Goal: Task Accomplishment & Management: Manage account settings

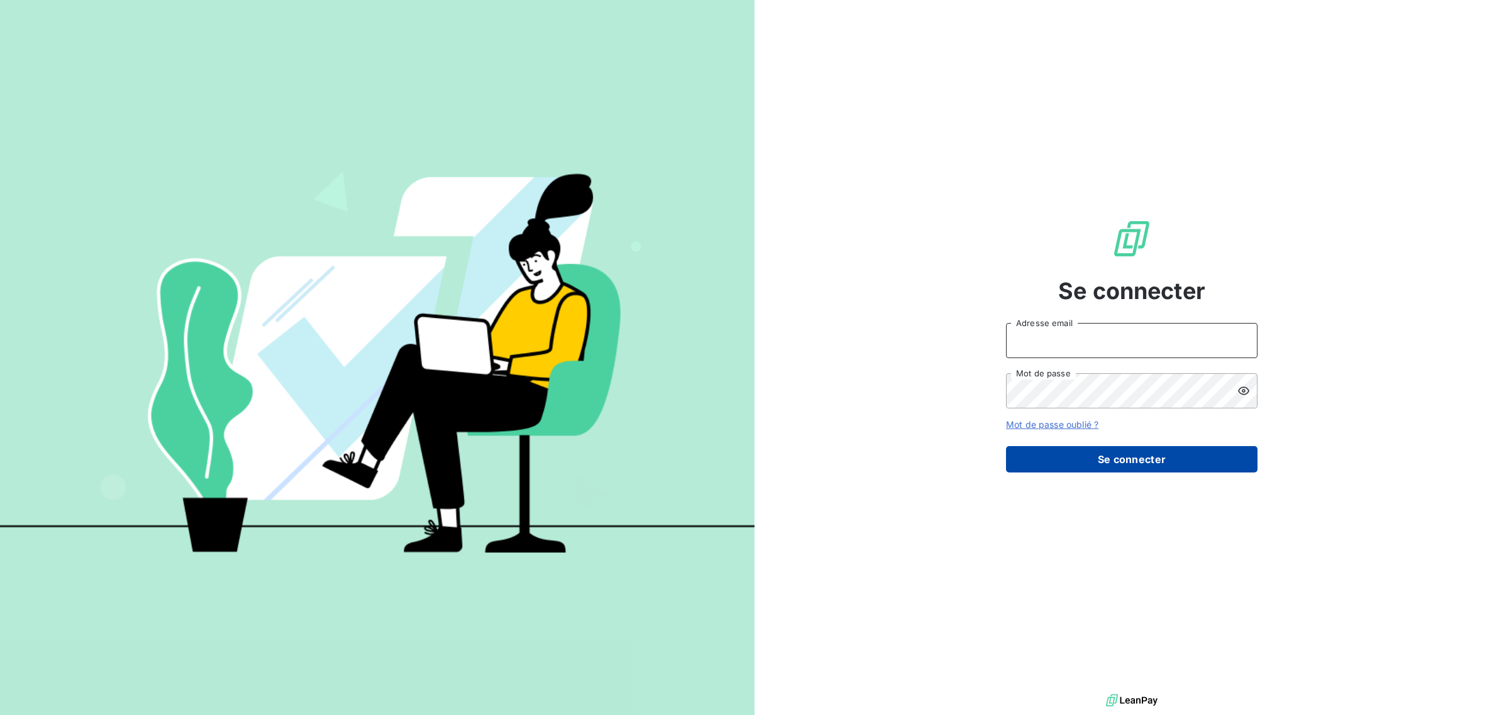
type input "[EMAIL_ADDRESS][DOMAIN_NAME]"
click at [1174, 457] on button "Se connecter" at bounding box center [1131, 459] width 251 height 26
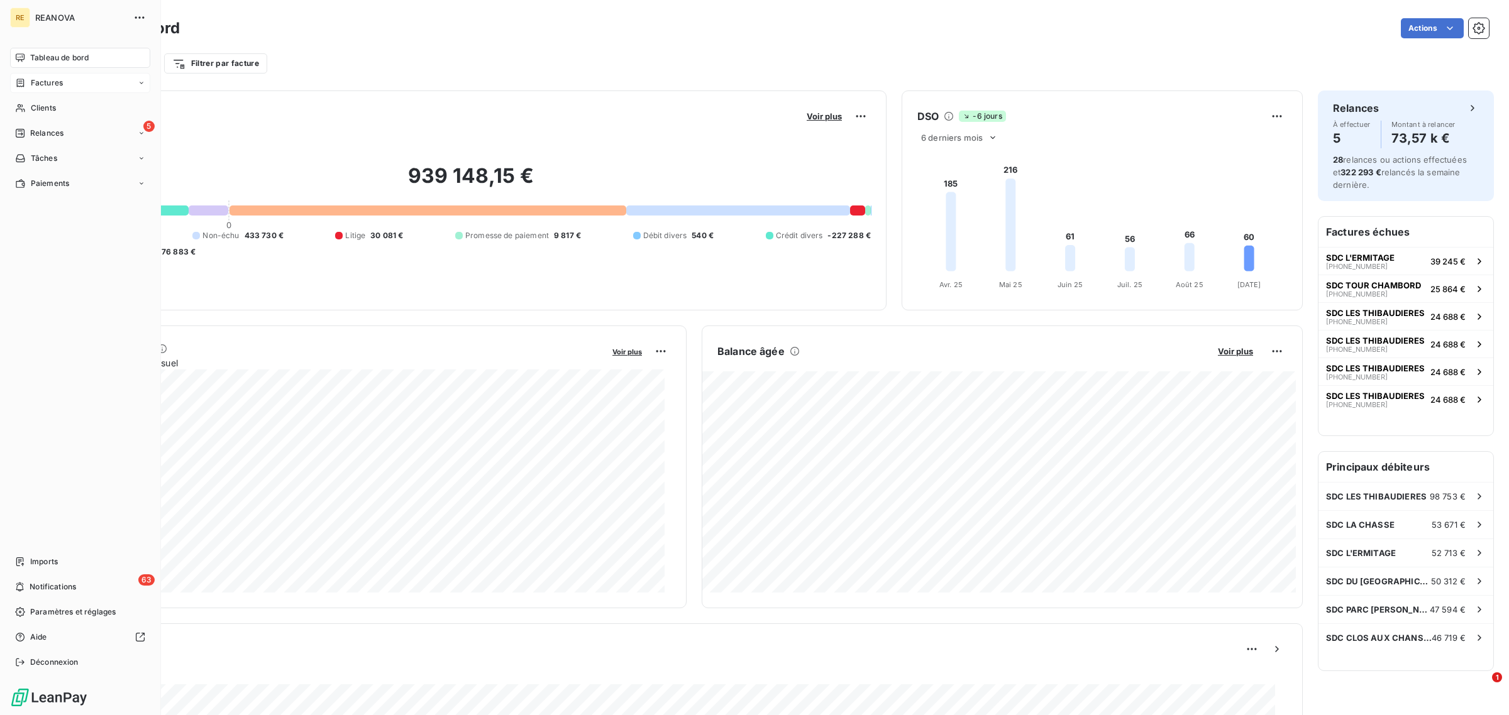
click at [38, 85] on span "Factures" at bounding box center [47, 82] width 32 height 11
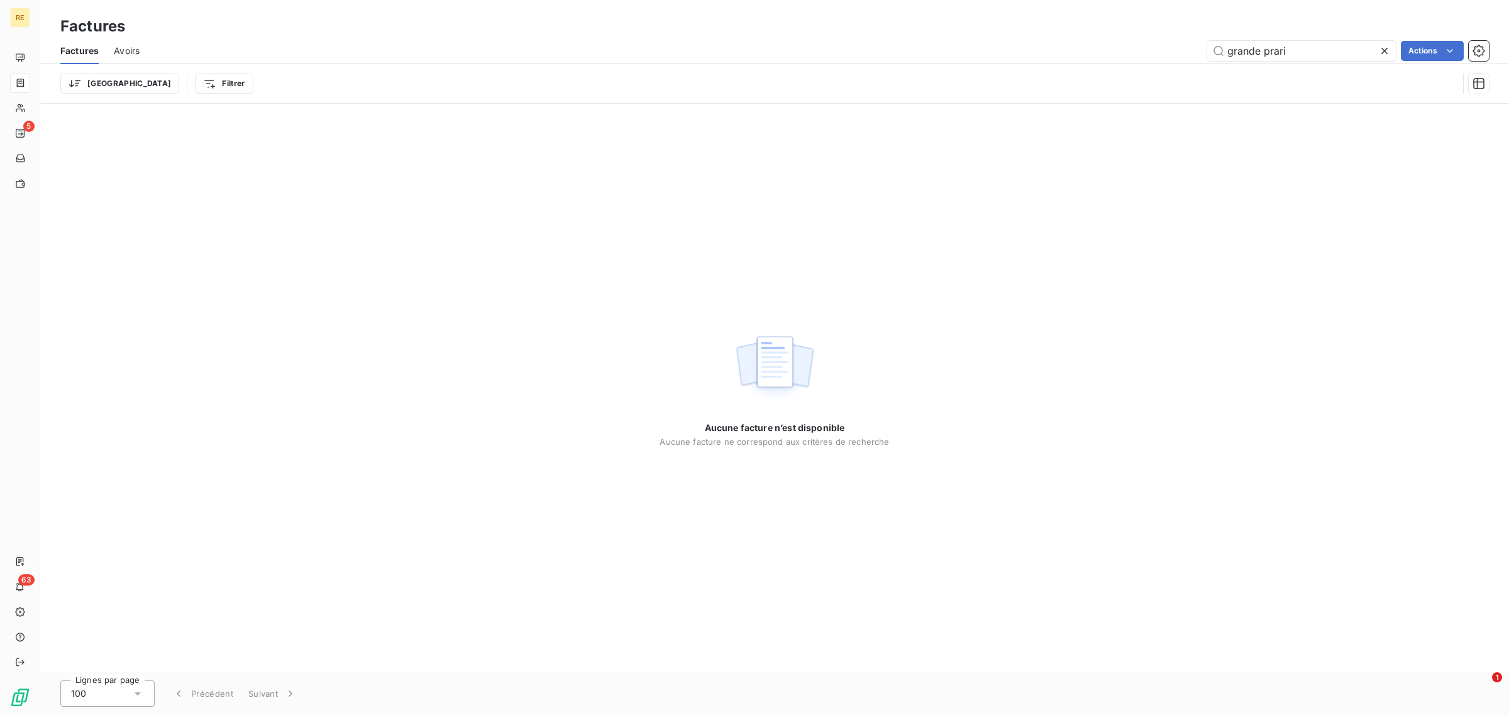
drag, startPoint x: 1300, startPoint y: 48, endPoint x: 1065, endPoint y: 21, distance: 236.1
click at [1072, 25] on div "Factures Factures Avoirs grande prari Actions Trier Filtrer" at bounding box center [774, 52] width 1468 height 104
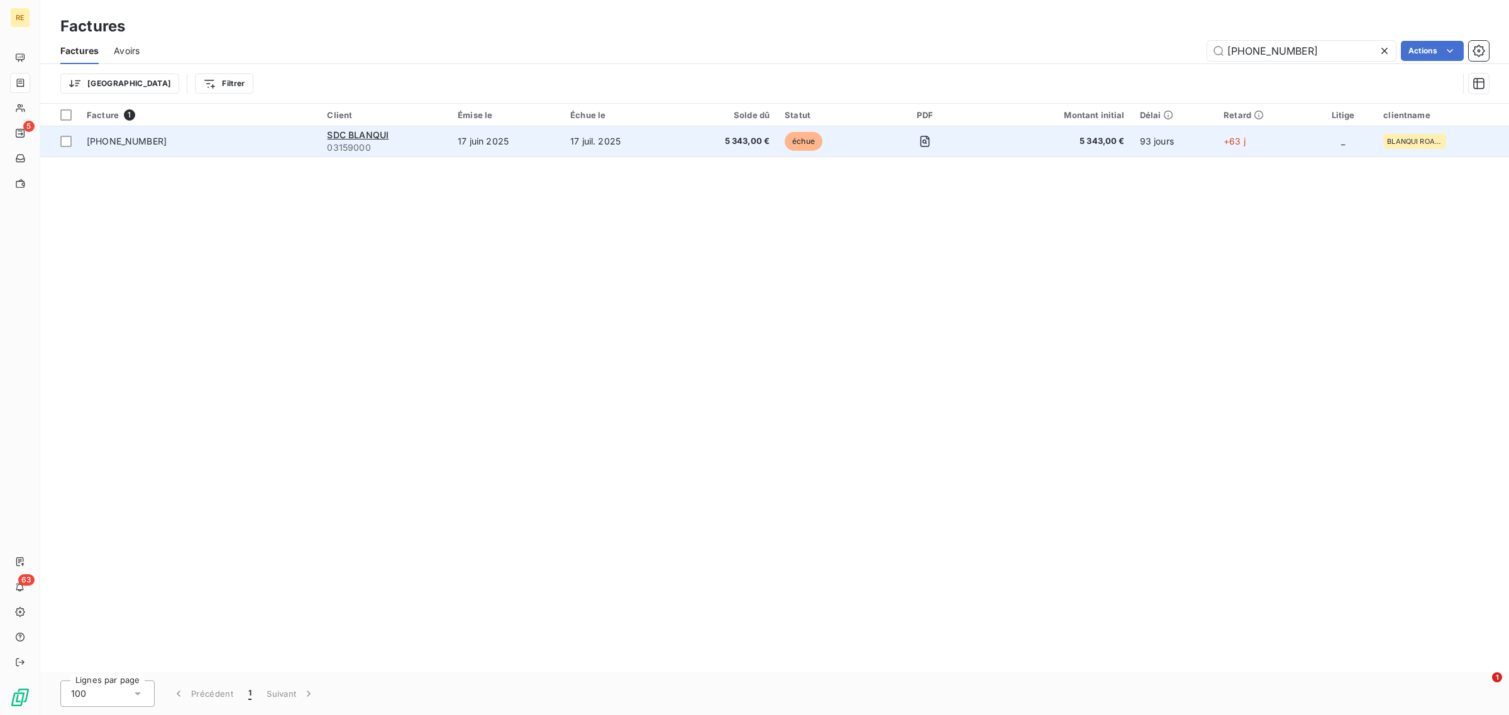
type input "[PHONE_NUMBER]"
click at [808, 140] on span "échue" at bounding box center [803, 141] width 38 height 19
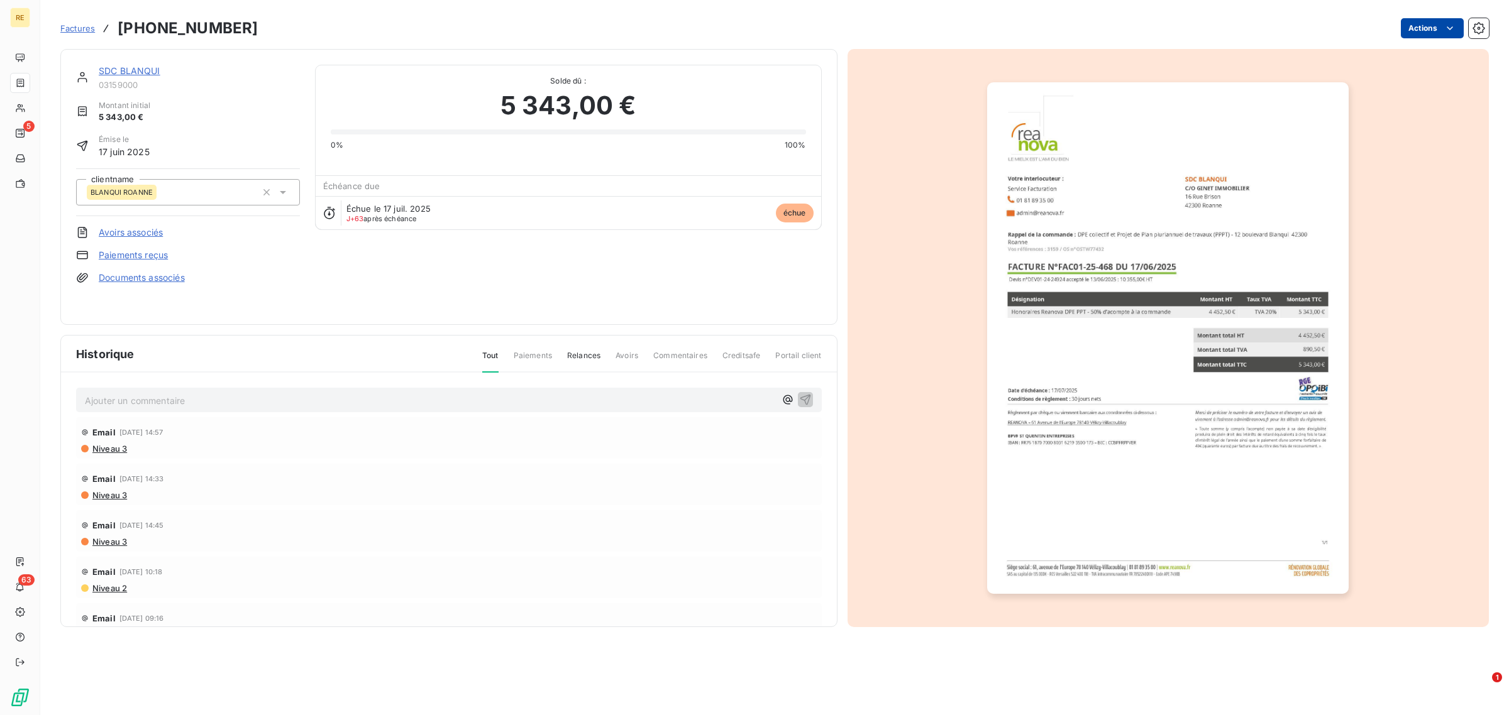
click at [1430, 30] on html "RE 5 63 Factures [PHONE_NUMBER] Actions SDC BLANQUI 03159000 Montant initial 5 …" at bounding box center [754, 357] width 1509 height 715
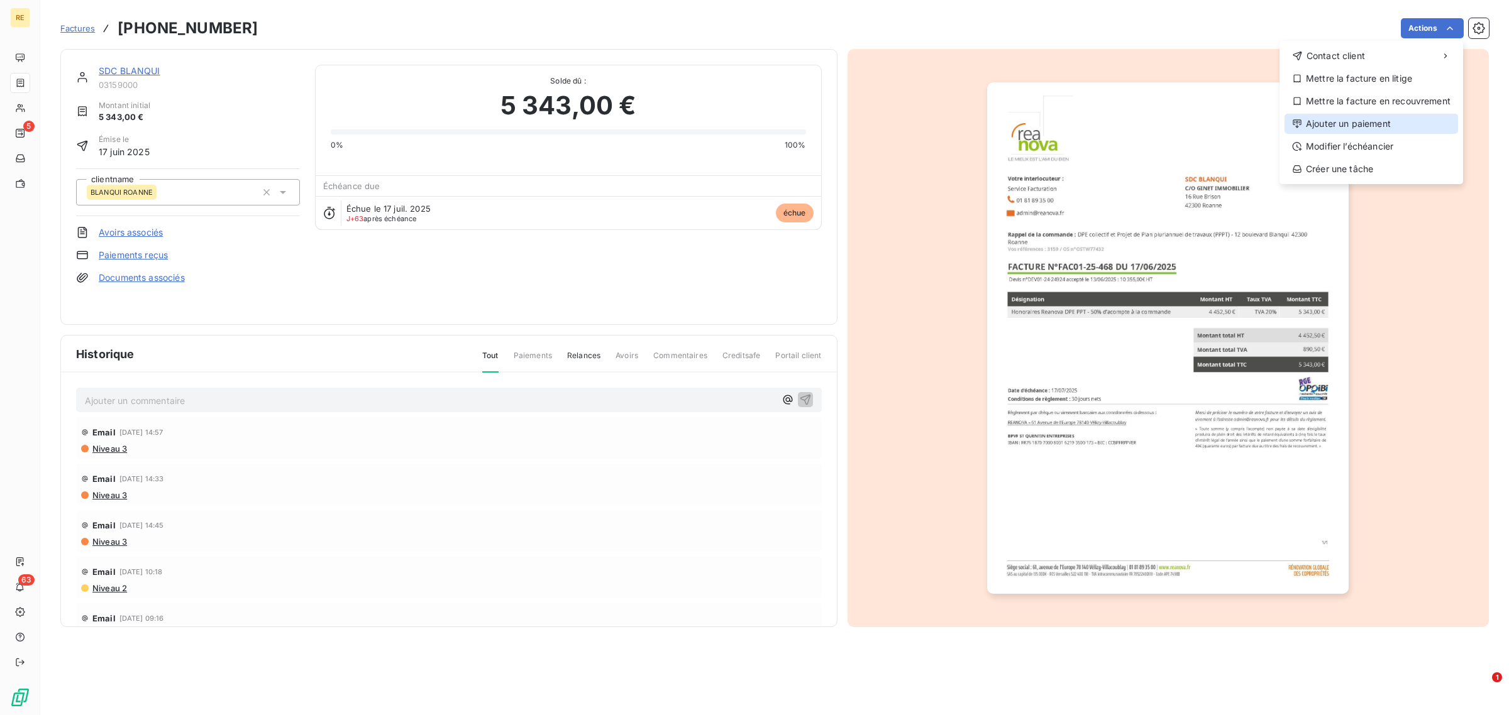
click at [1366, 121] on div "Ajouter un paiement" at bounding box center [1370, 124] width 173 height 20
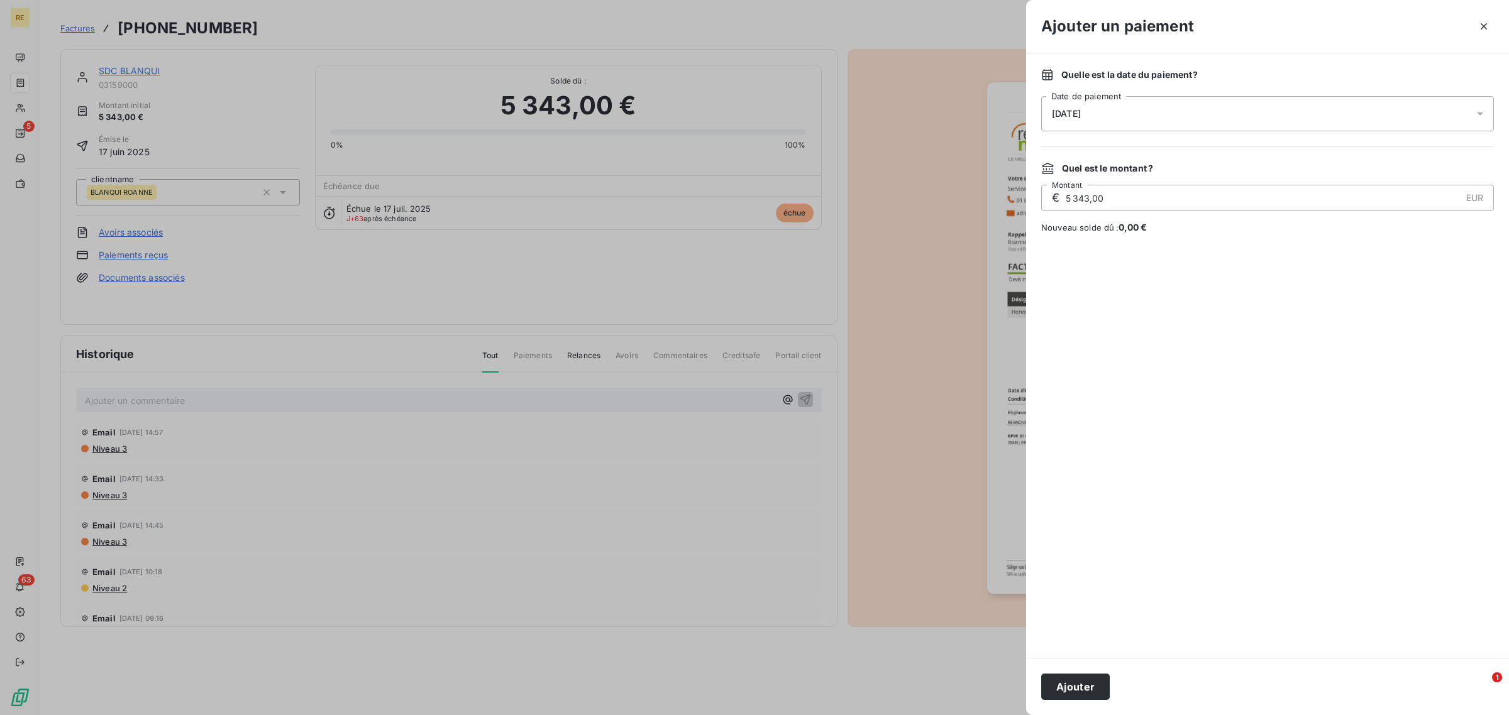
click at [1132, 118] on div "[DATE]" at bounding box center [1267, 113] width 453 height 35
click at [1064, 290] on div "septembre 2025 LU MA ME JE VE SA DI 1 2 3 4 5 6 7 8 9 10 11 12 13 14 15 16 17 1…" at bounding box center [1153, 250] width 194 height 209
click at [1090, 290] on button "23" at bounding box center [1102, 293] width 25 height 25
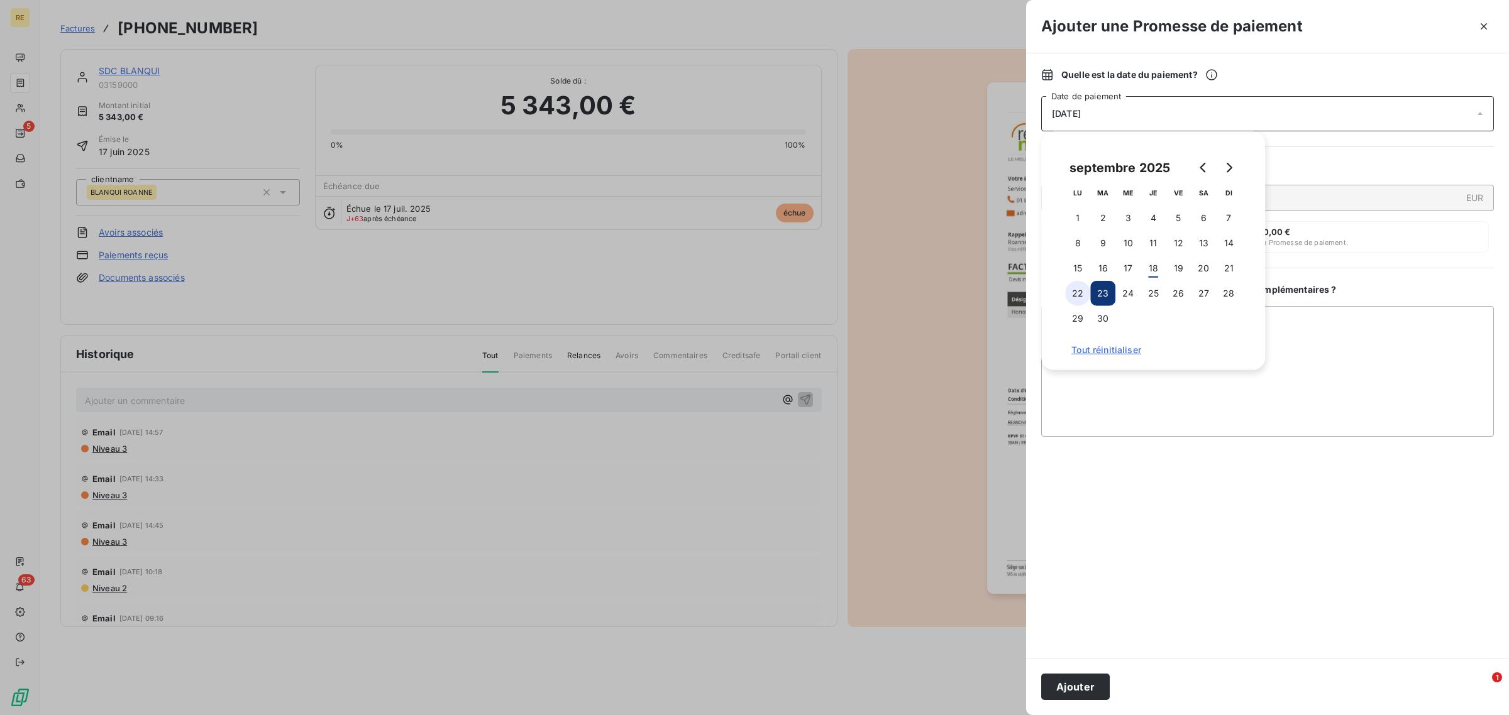
click at [1085, 290] on button "22" at bounding box center [1077, 293] width 25 height 25
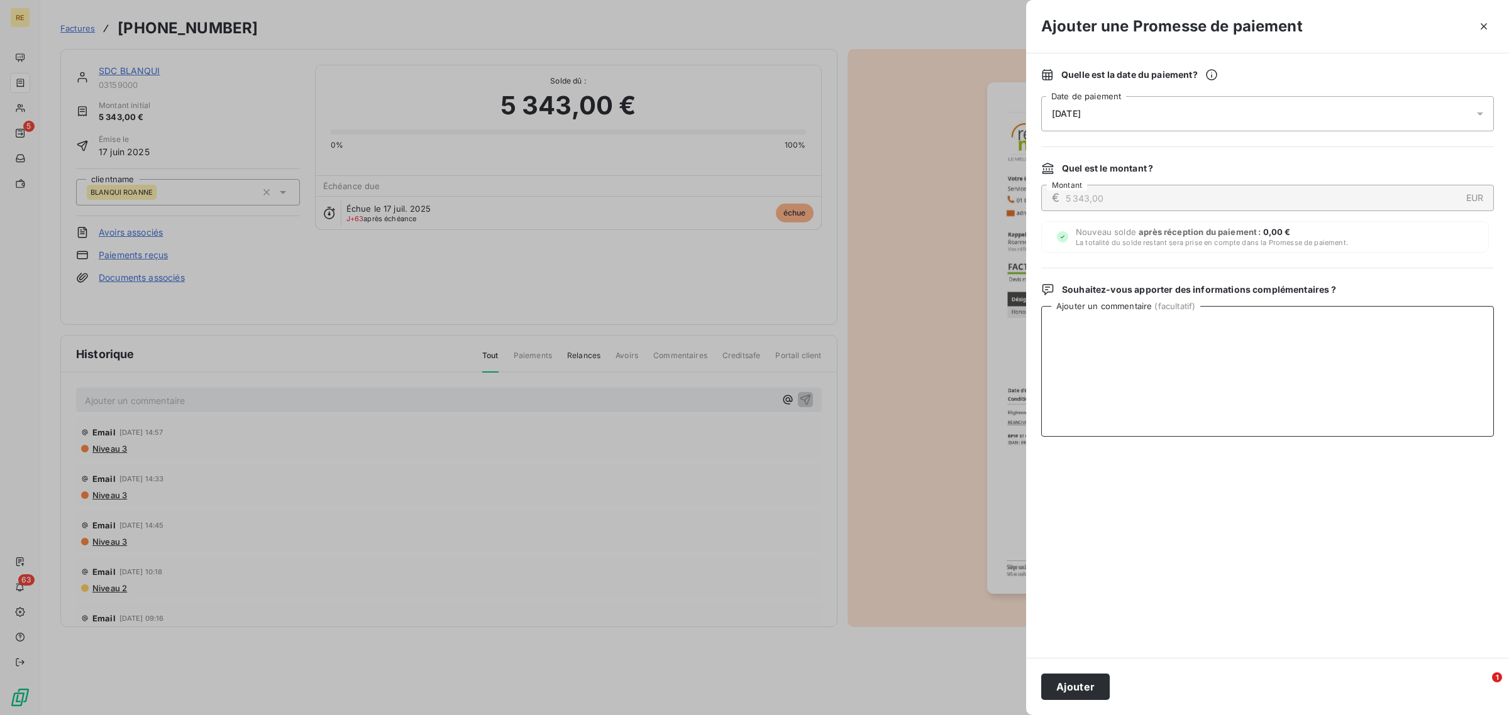
click at [1321, 341] on textarea "Ajouter un commentaire ( facultatif )" at bounding box center [1267, 371] width 453 height 131
paste textarea "Avis de virement reçu en date du [DATE], paiement espéré le [DATE]"
type textarea "Avis de virement reçu en date du [DATE], paiement espéré le [DATE]"
drag, startPoint x: 1087, startPoint y: 691, endPoint x: 1076, endPoint y: 692, distance: 11.3
click at [1086, 691] on button "Ajouter" at bounding box center [1075, 687] width 69 height 26
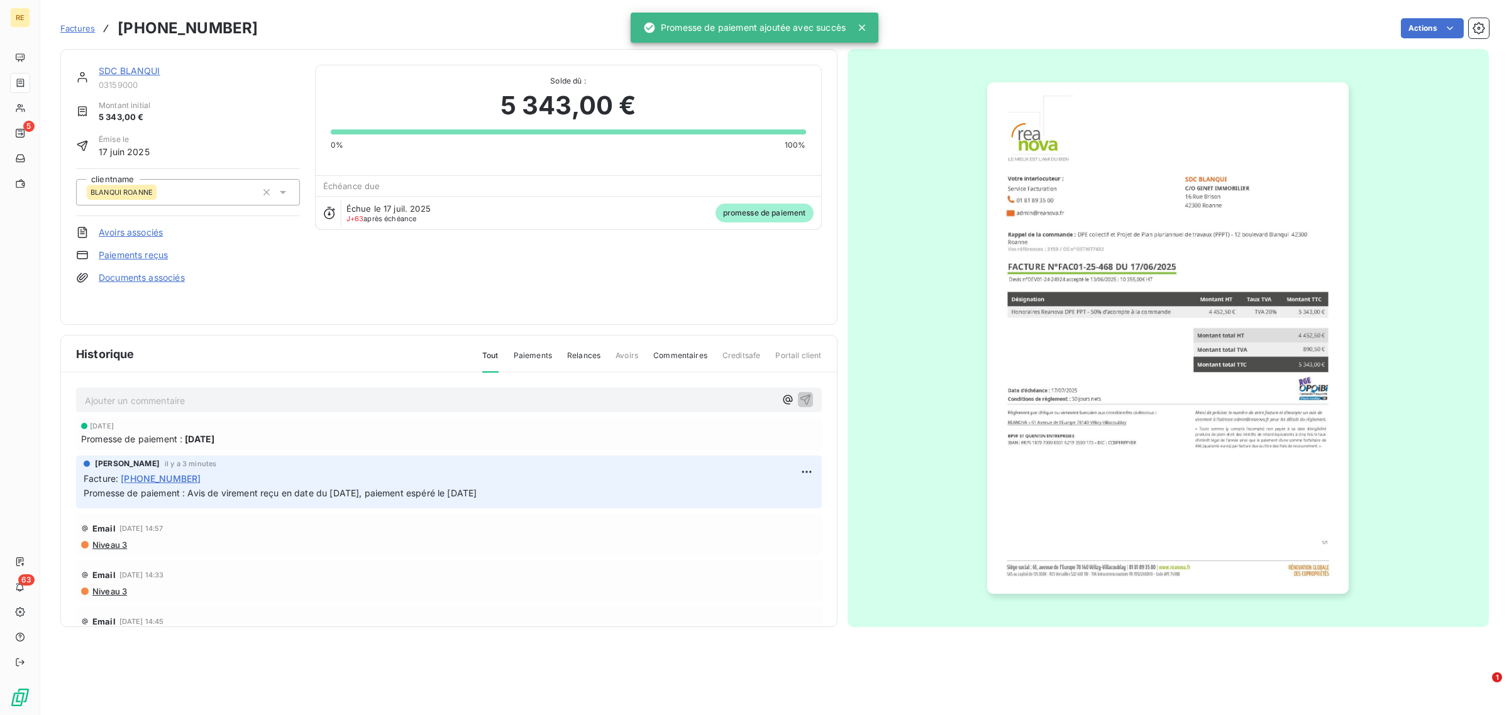
click at [79, 28] on span "Factures" at bounding box center [77, 28] width 35 height 10
